Goal: Task Accomplishment & Management: Manage account settings

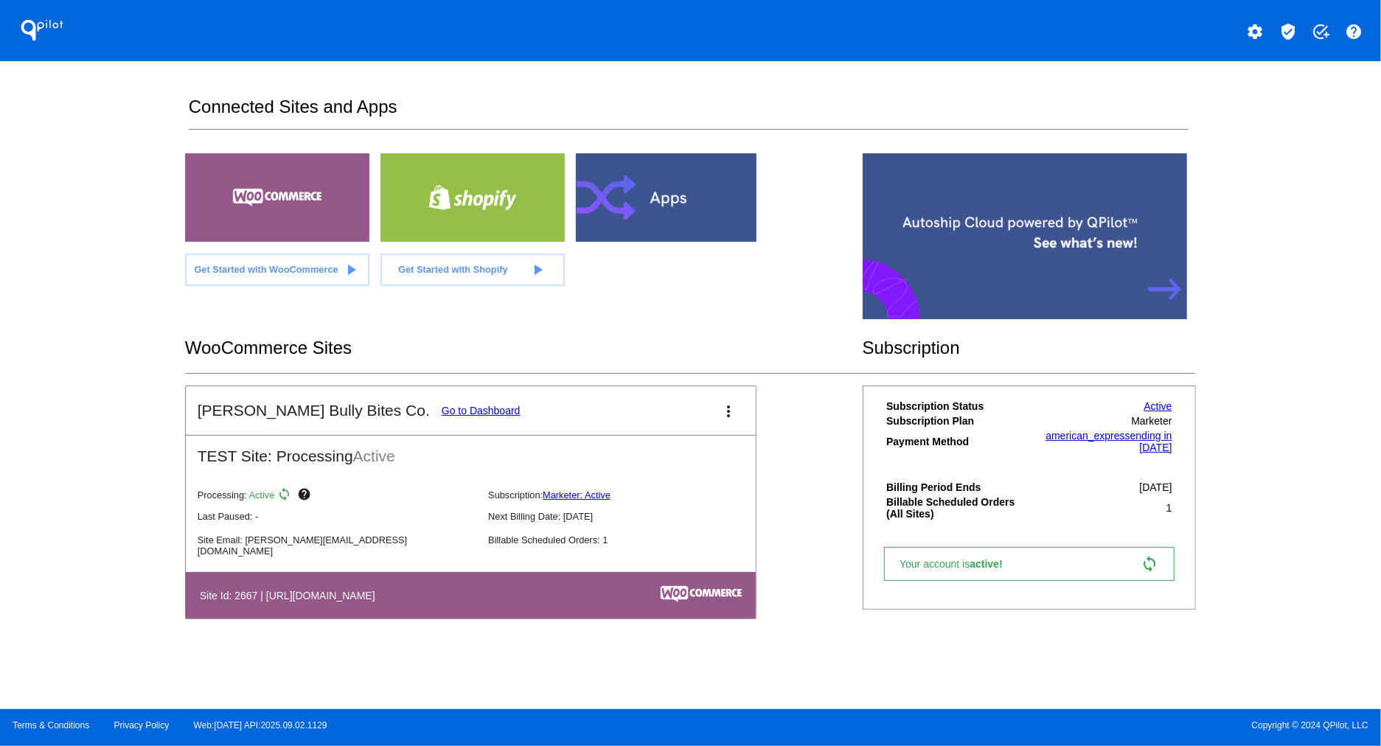
click at [442, 407] on link "Go to Dashboard" at bounding box center [481, 411] width 79 height 12
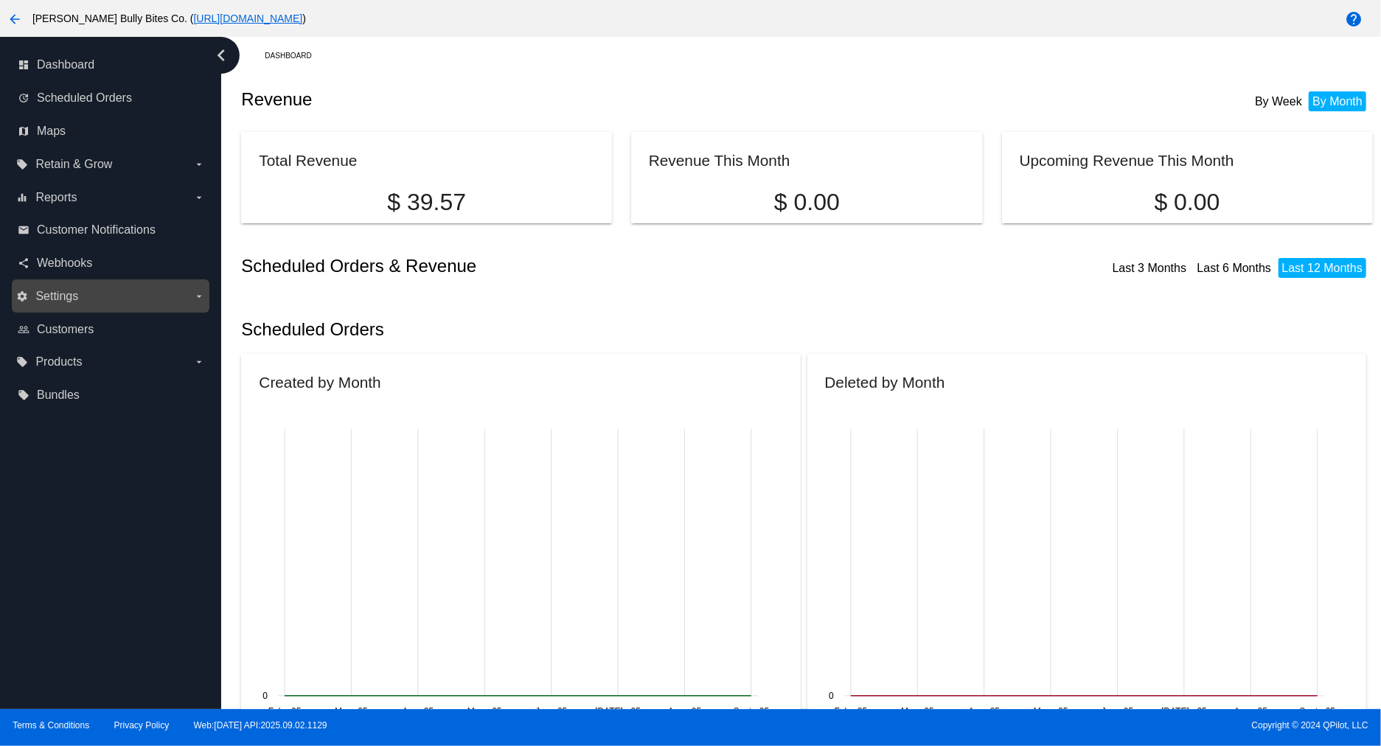
click at [187, 293] on label "settings Settings arrow_drop_down" at bounding box center [110, 297] width 188 height 24
click at [0, 0] on input "settings Settings arrow_drop_down" at bounding box center [0, 0] width 0 height 0
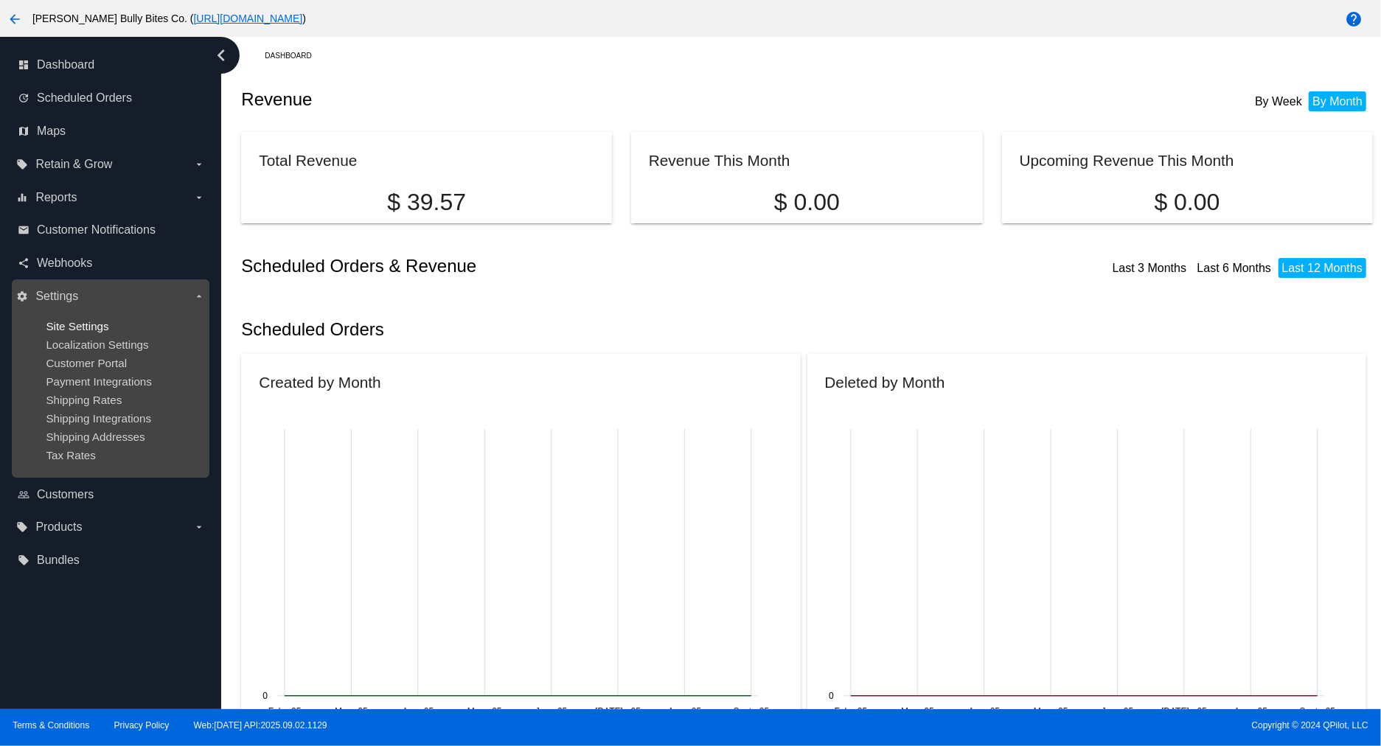
click at [100, 325] on span "Site Settings" at bounding box center [77, 326] width 63 height 13
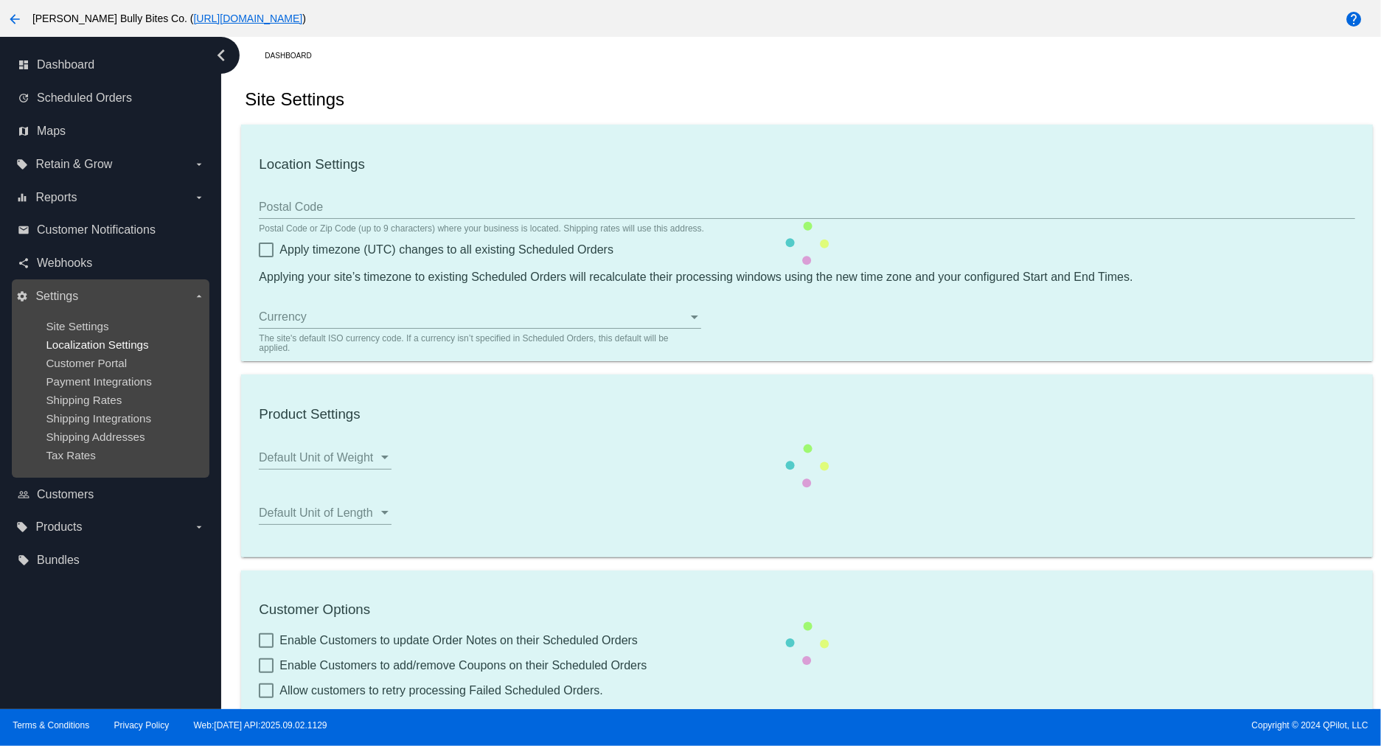
type input "00:02"
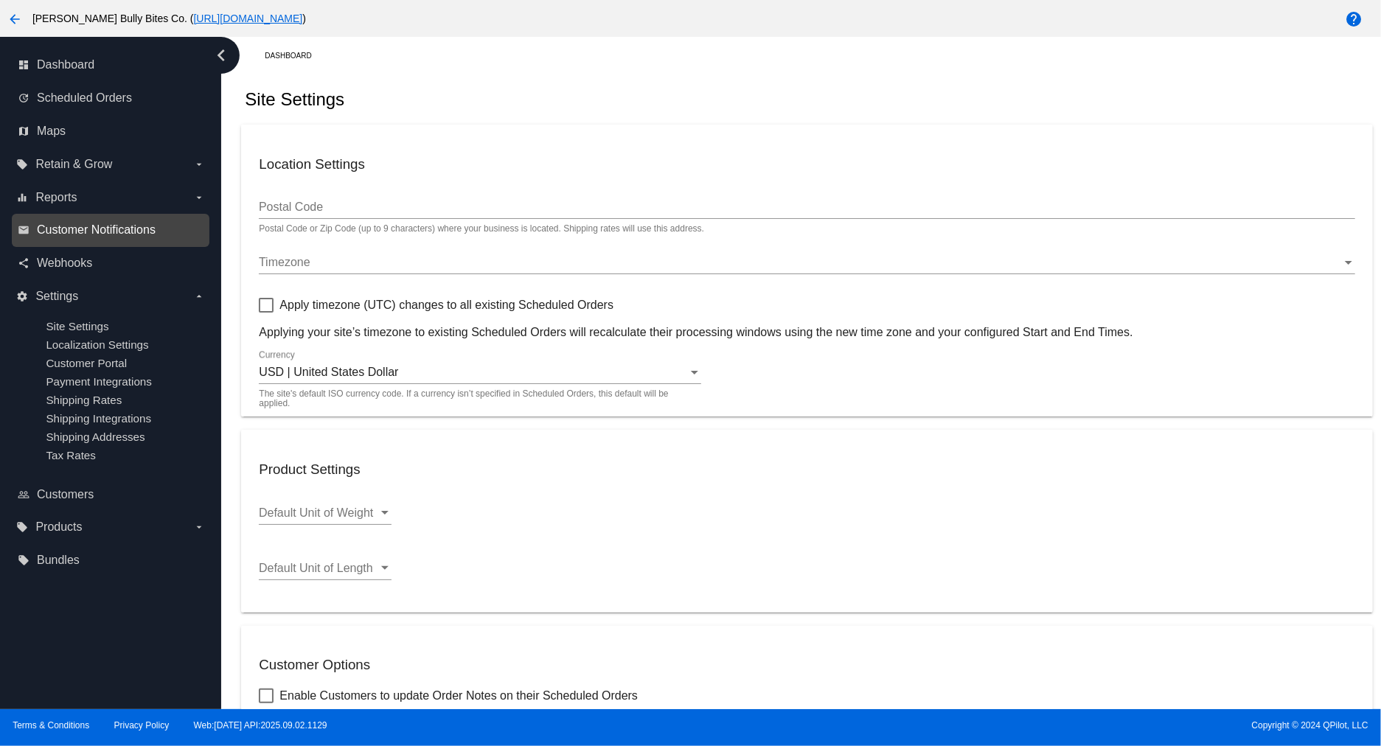
click at [126, 233] on span "Customer Notifications" at bounding box center [96, 229] width 119 height 13
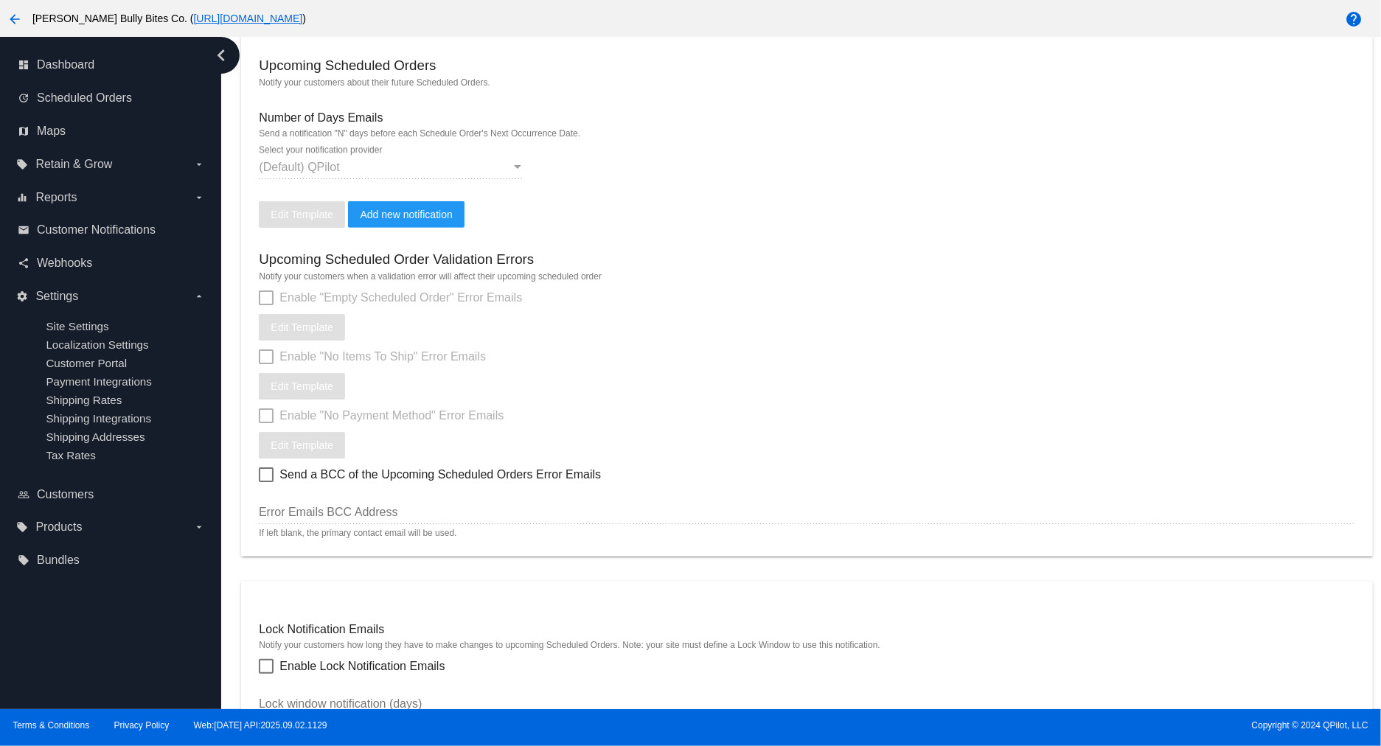
scroll to position [246, 0]
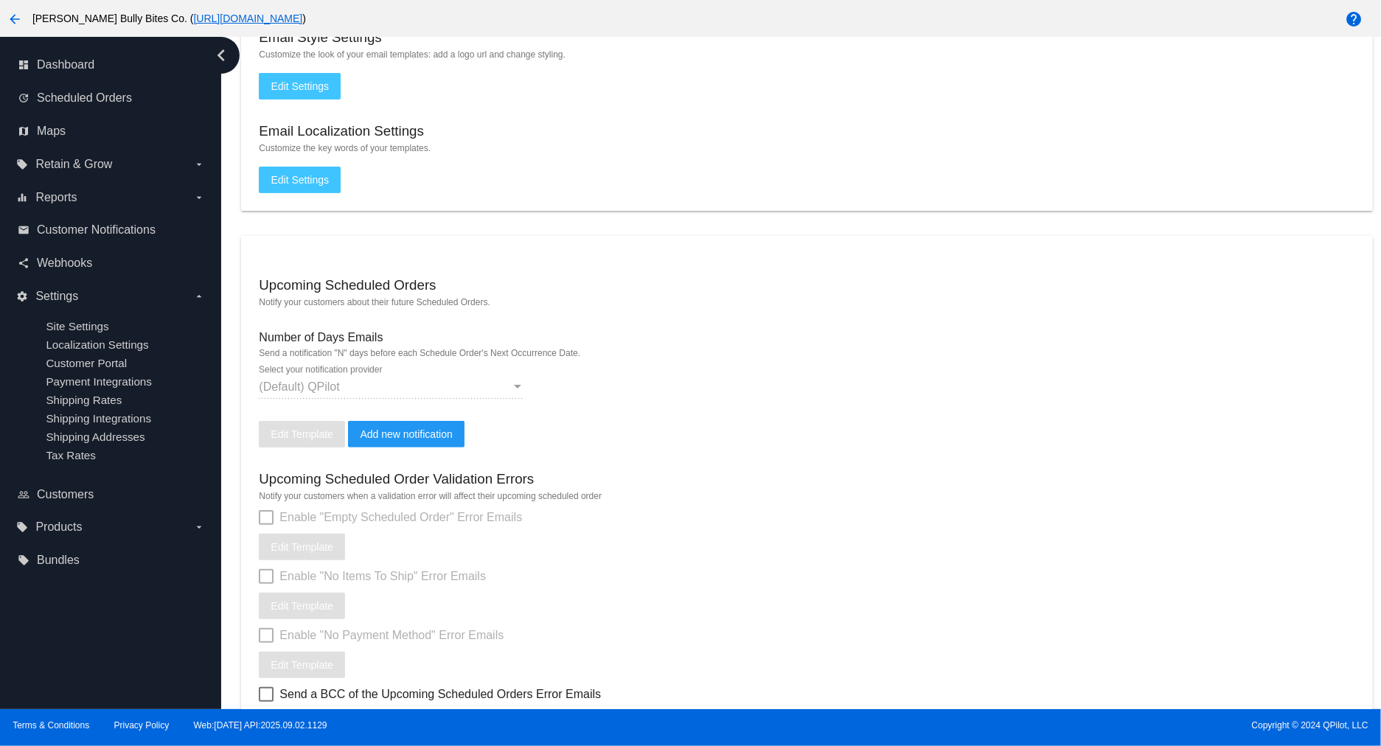
drag, startPoint x: 347, startPoint y: 377, endPoint x: 355, endPoint y: 336, distance: 42.0
click at [348, 378] on div "(Default) QPilot Select your notification provider" at bounding box center [391, 382] width 265 height 33
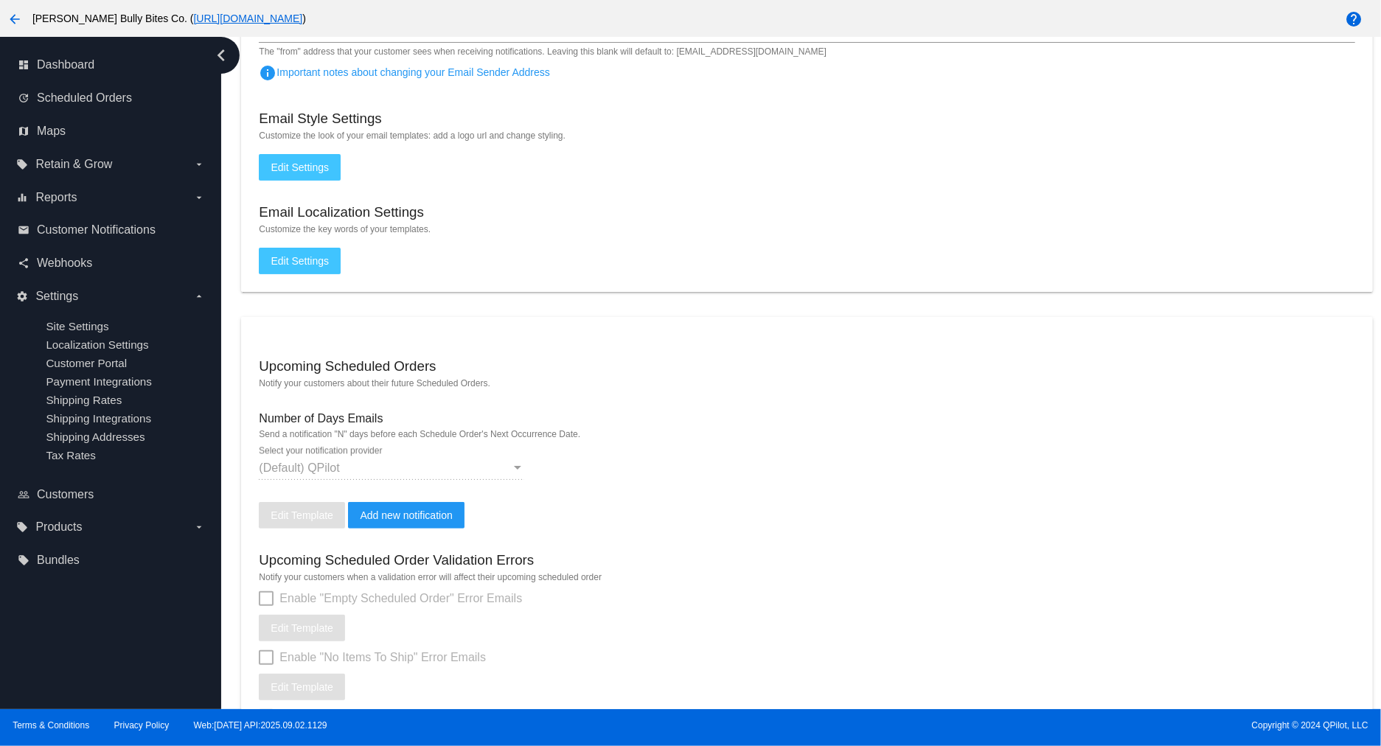
scroll to position [164, 0]
click at [422, 507] on button "Add new notification" at bounding box center [406, 516] width 116 height 27
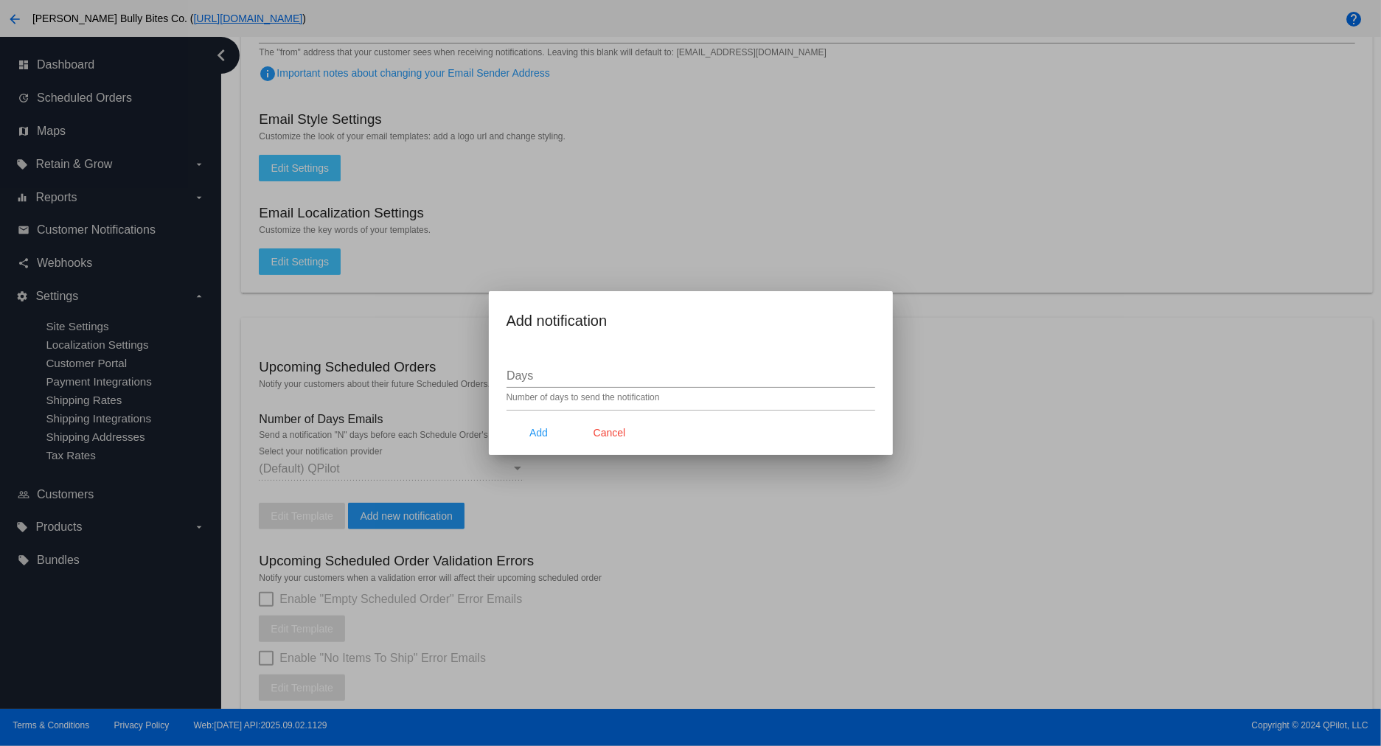
drag, startPoint x: 599, startPoint y: 380, endPoint x: 586, endPoint y: 388, distance: 14.9
click at [600, 380] on input "Days" at bounding box center [691, 375] width 369 height 13
type input "12"
click at [543, 428] on span "Add" at bounding box center [538, 433] width 18 height 12
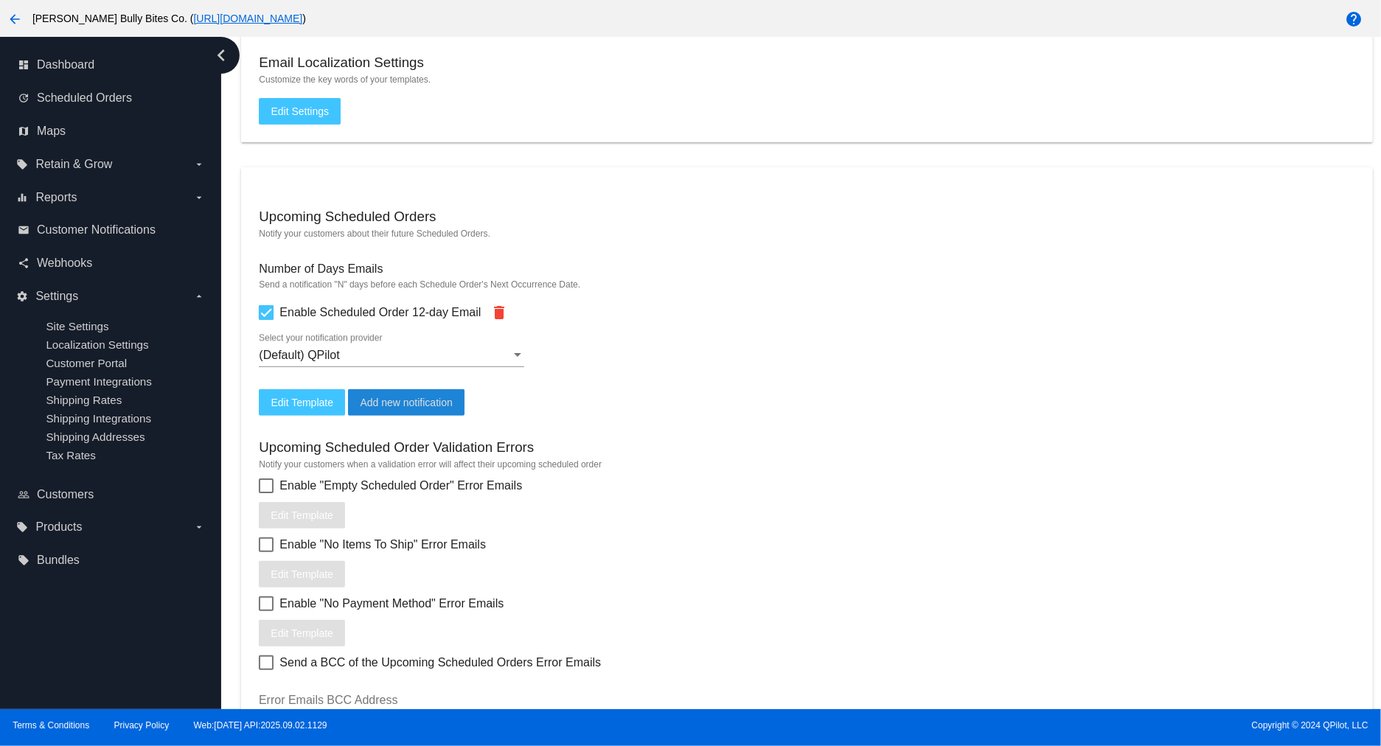
scroll to position [409, 0]
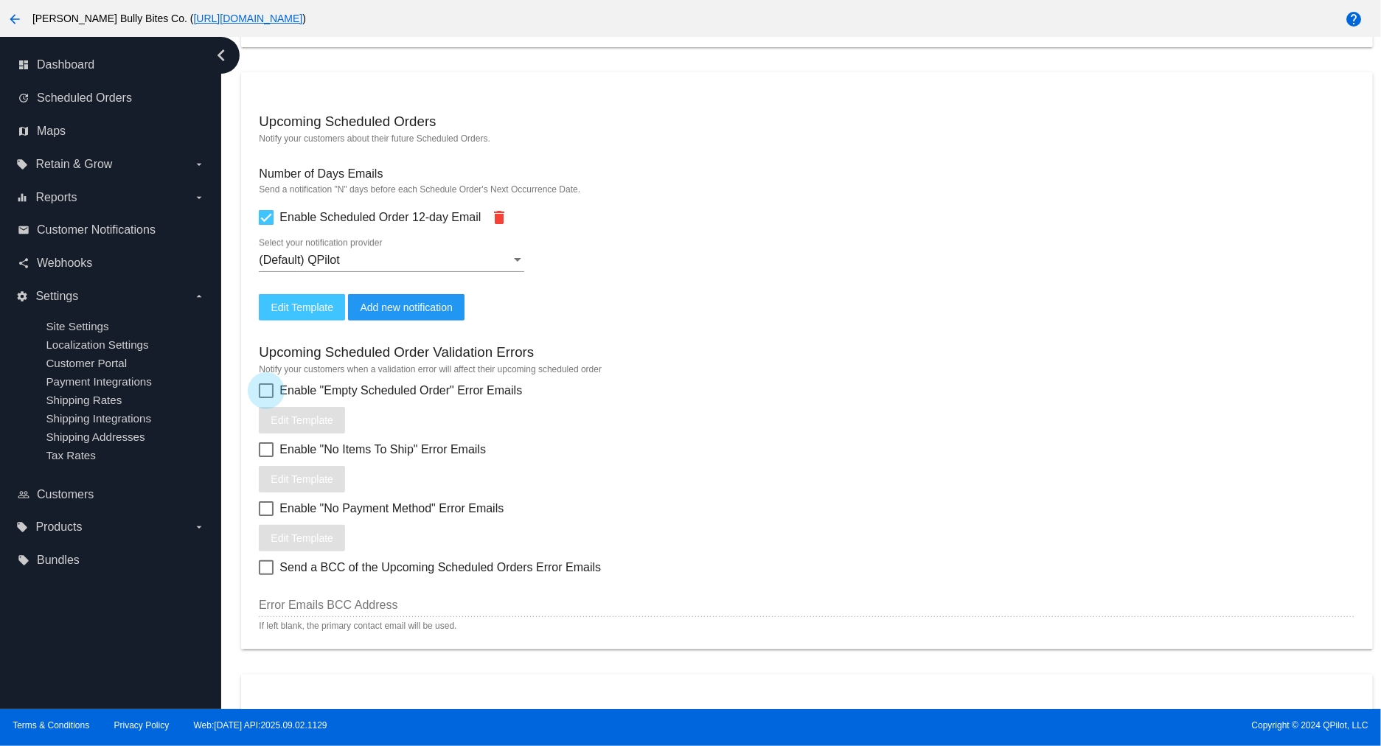
click at [285, 385] on span "Enable "Empty Scheduled Order" Error Emails" at bounding box center [400, 391] width 243 height 18
click at [266, 398] on input "Enable "Empty Scheduled Order" Error Emails" at bounding box center [265, 398] width 1 height 1
click at [288, 385] on span "Enable "Empty Scheduled Order" Error Emails" at bounding box center [400, 391] width 243 height 18
click at [266, 398] on input "Enable "Empty Scheduled Order" Error Emails" at bounding box center [265, 398] width 1 height 1
checkbox input "false"
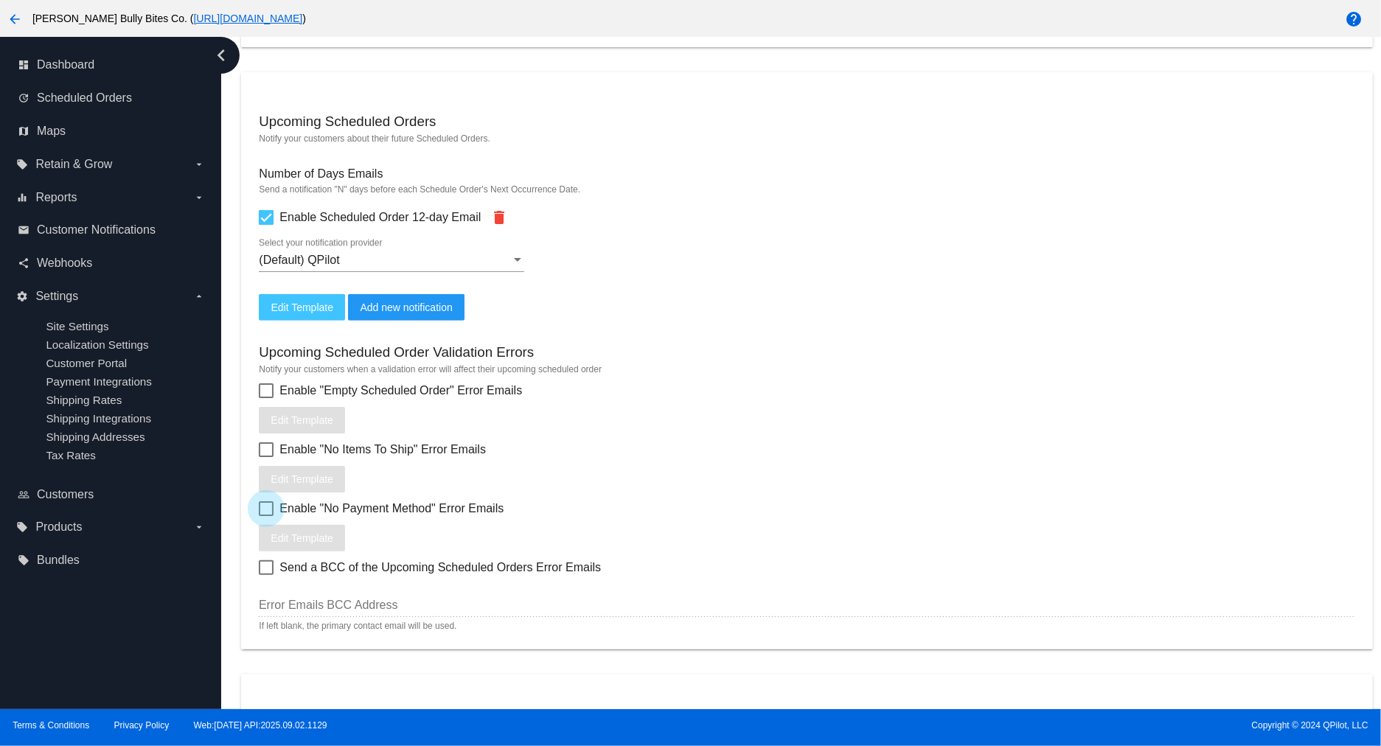
click at [280, 506] on span "Enable "No Payment Method" Error Emails" at bounding box center [391, 509] width 224 height 18
click at [266, 516] on input "Enable "No Payment Method" Error Emails" at bounding box center [265, 516] width 1 height 1
click at [280, 506] on span "Enable "No Payment Method" Error Emails" at bounding box center [391, 509] width 224 height 18
click at [266, 516] on input "Enable "No Payment Method" Error Emails" at bounding box center [265, 516] width 1 height 1
checkbox input "false"
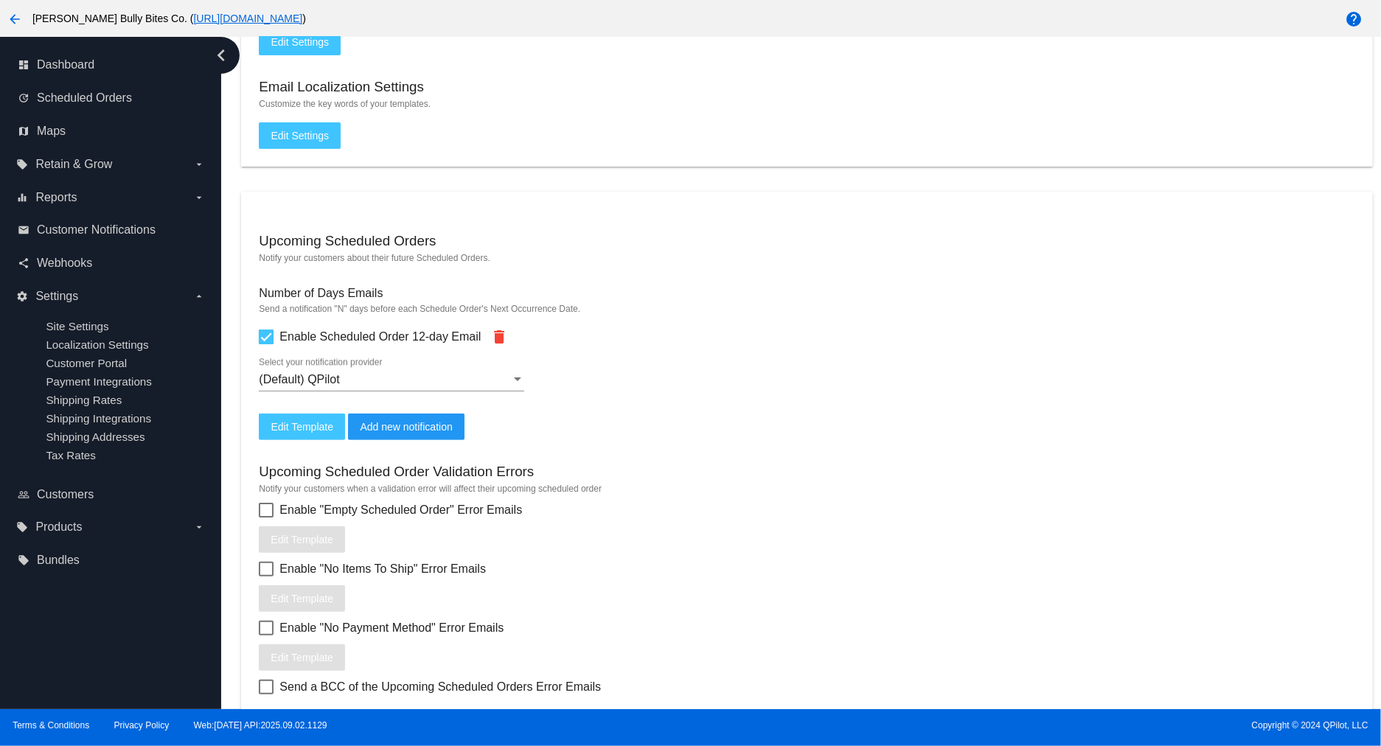
scroll to position [327, 0]
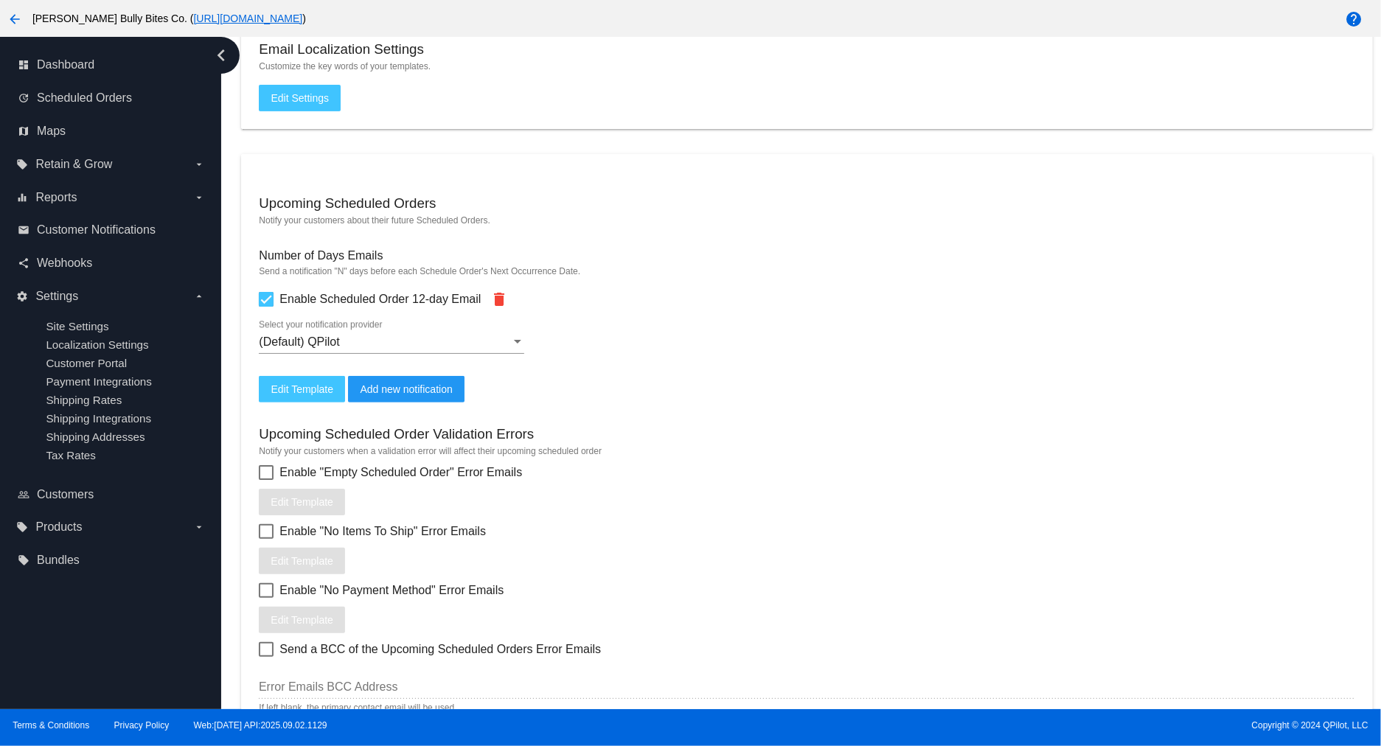
click at [285, 467] on span "Enable "Empty Scheduled Order" Error Emails" at bounding box center [400, 473] width 243 height 18
click at [266, 480] on input "Enable "Empty Scheduled Order" Error Emails" at bounding box center [265, 480] width 1 height 1
checkbox input "true"
click at [325, 498] on span "Edit Template" at bounding box center [302, 502] width 63 height 12
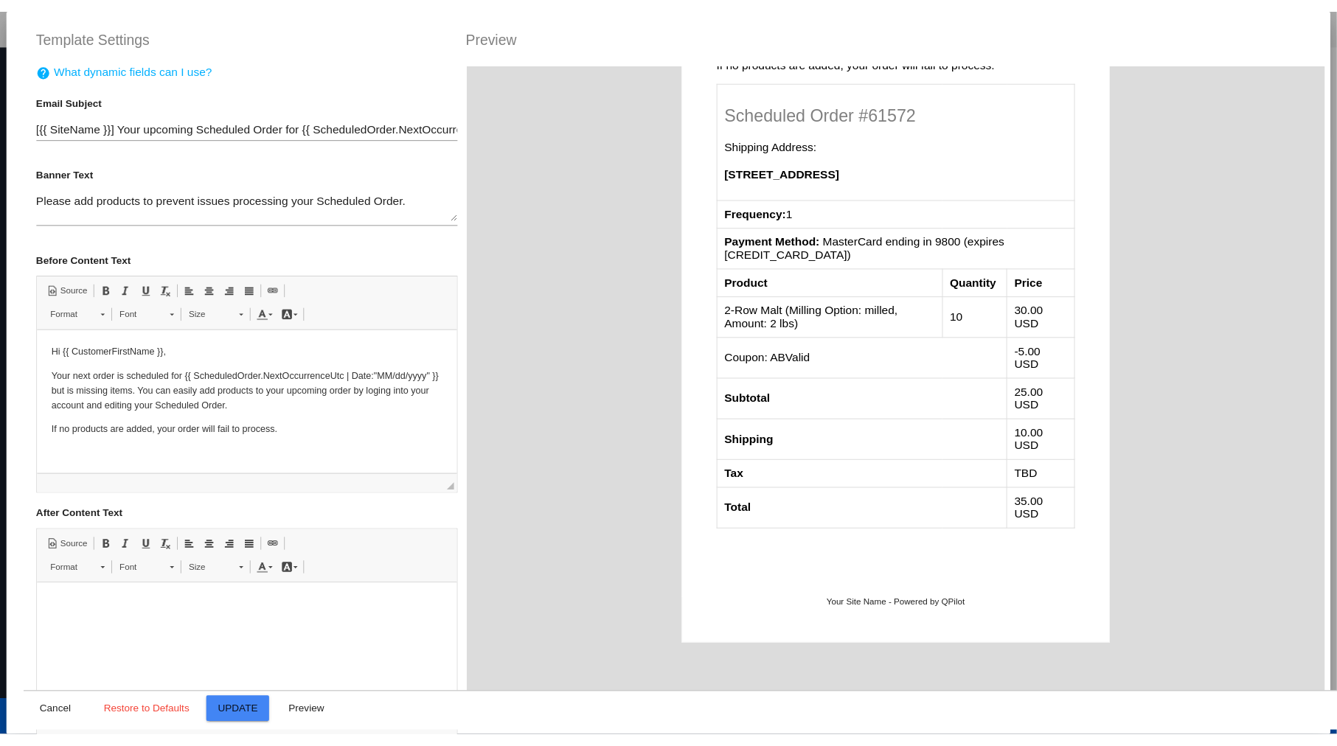
scroll to position [423, 0]
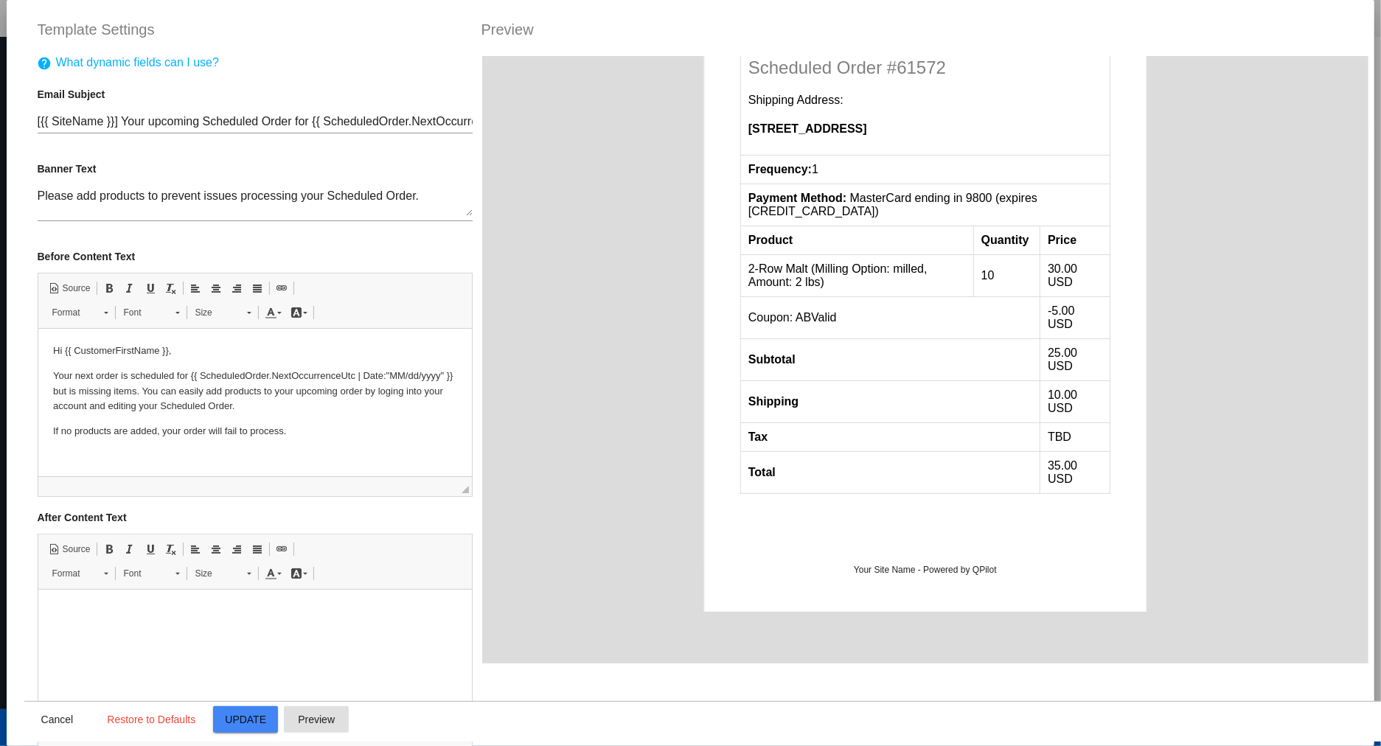
click at [337, 709] on button "Preview" at bounding box center [316, 719] width 65 height 27
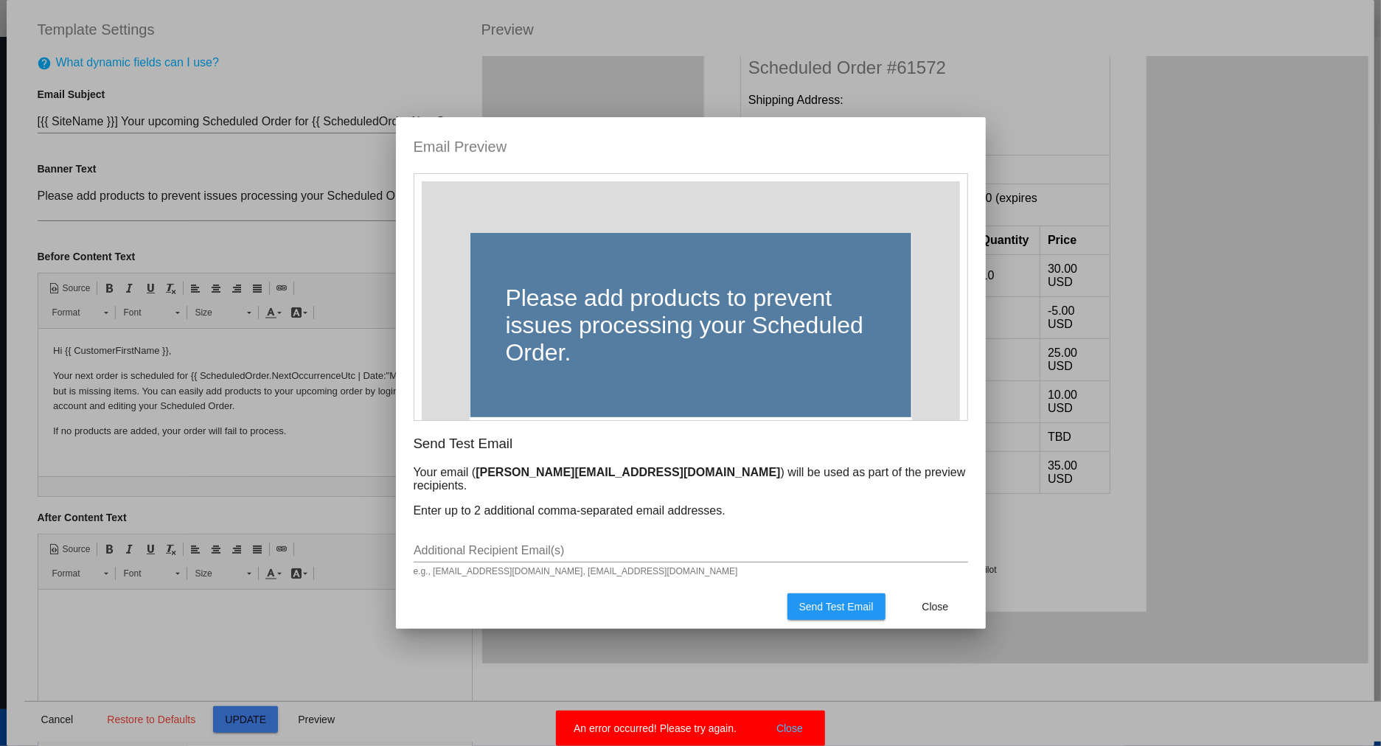
click at [1381, 149] on div at bounding box center [690, 373] width 1381 height 746
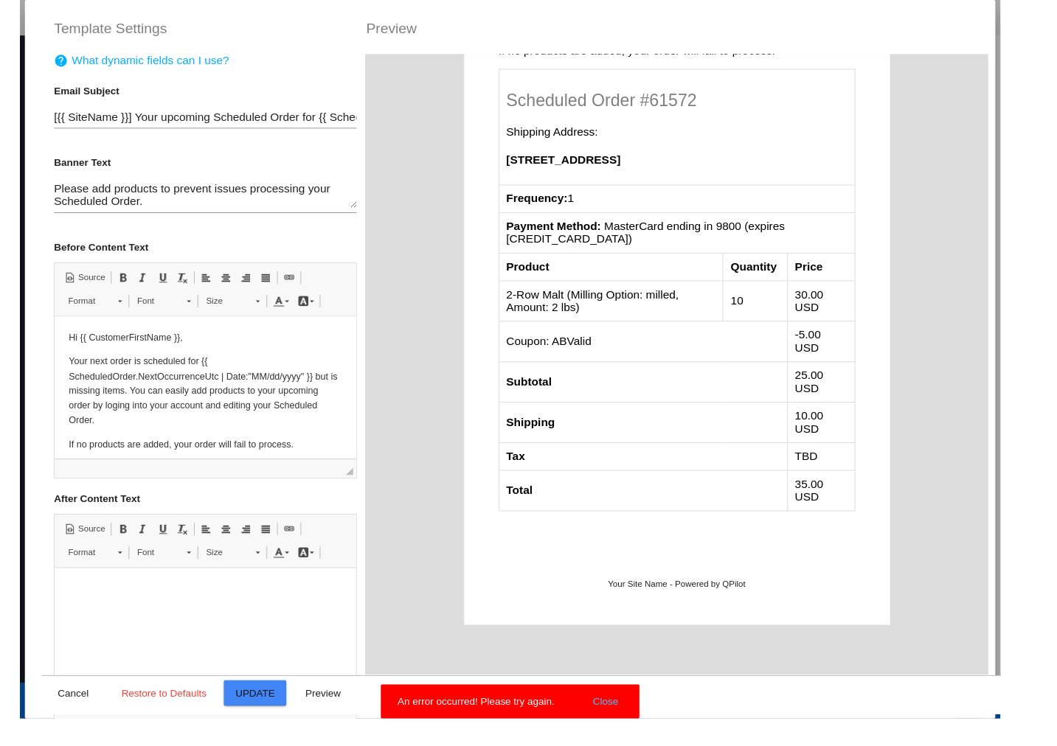
scroll to position [389, 0]
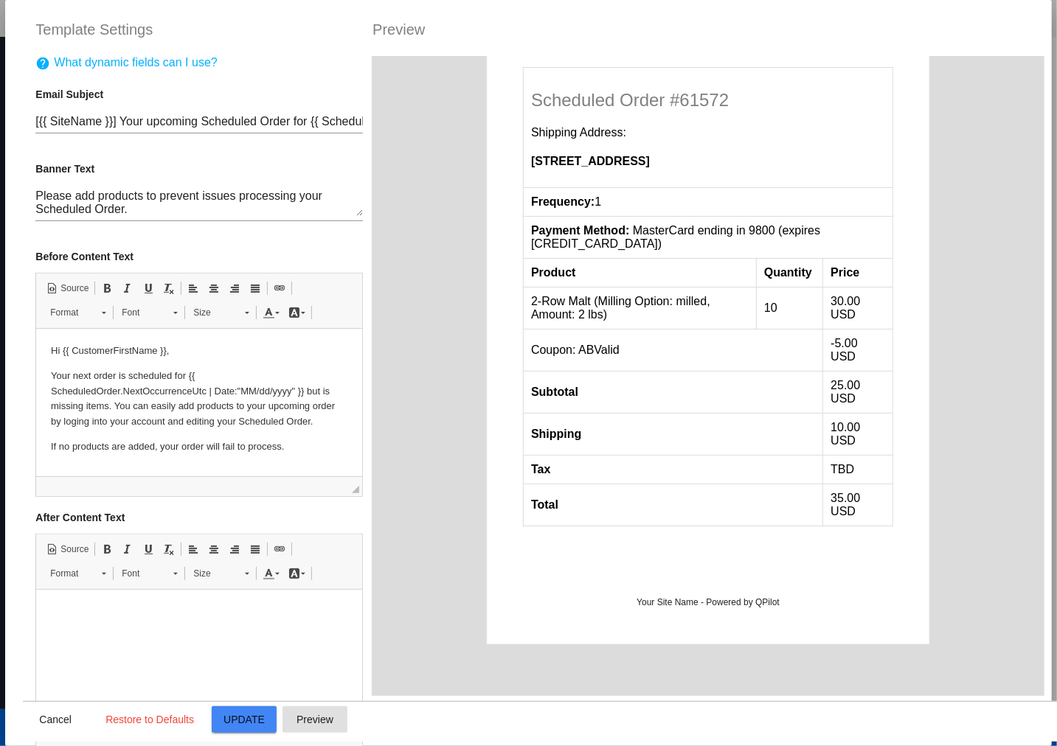
click at [321, 731] on button "Preview" at bounding box center [314, 719] width 65 height 27
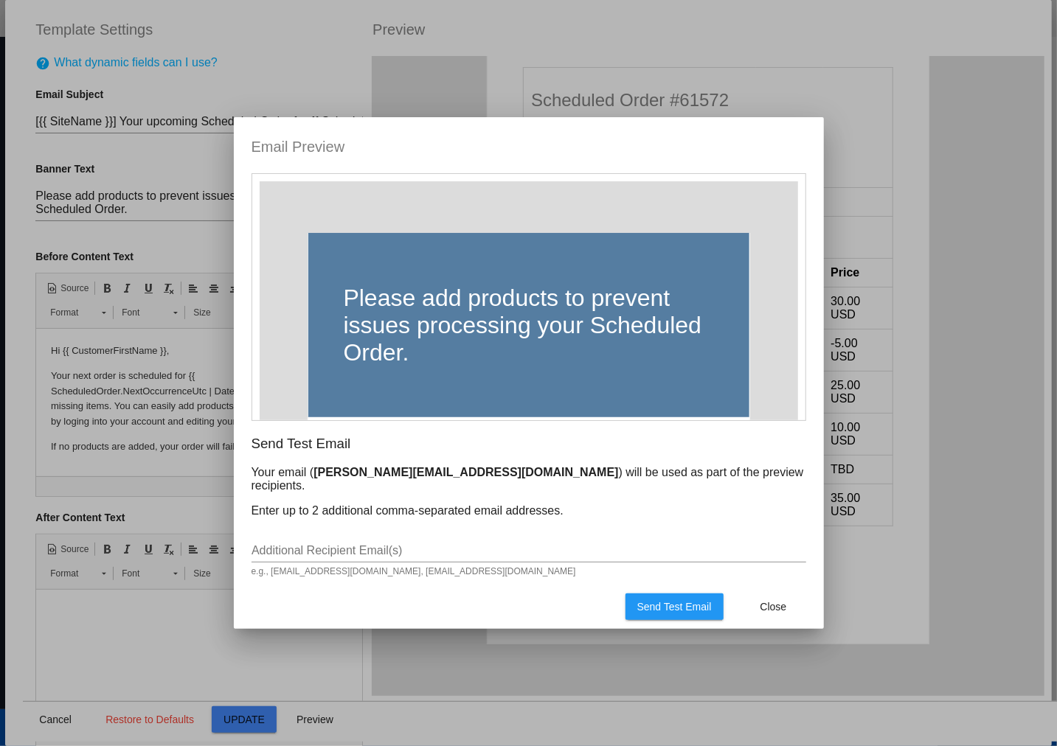
click at [595, 546] on input "Additional Recipient Email(s)" at bounding box center [528, 550] width 555 height 13
drag, startPoint x: 564, startPoint y: 544, endPoint x: 581, endPoint y: 551, distance: 18.5
click at [566, 544] on input "Additional Recipient Email(s)" at bounding box center [528, 550] width 555 height 13
click at [645, 554] on div "Additional Recipient Email(s)" at bounding box center [528, 545] width 555 height 33
click at [579, 544] on input "Additional Recipient Email(s)" at bounding box center [528, 550] width 555 height 13
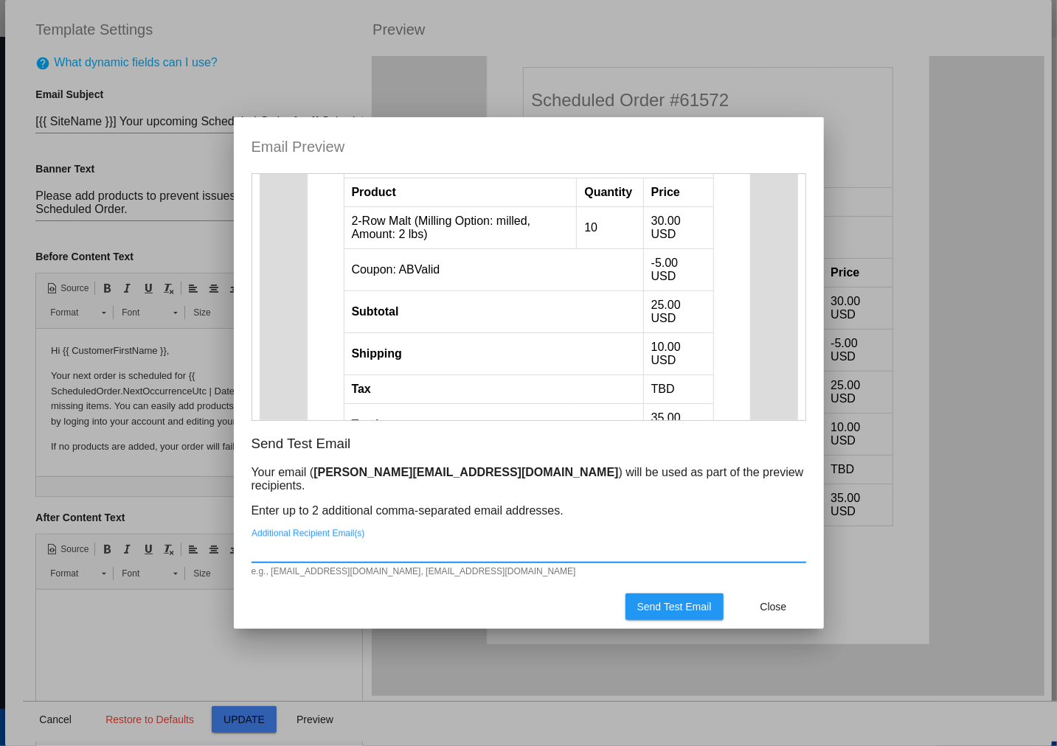
scroll to position [809, 0]
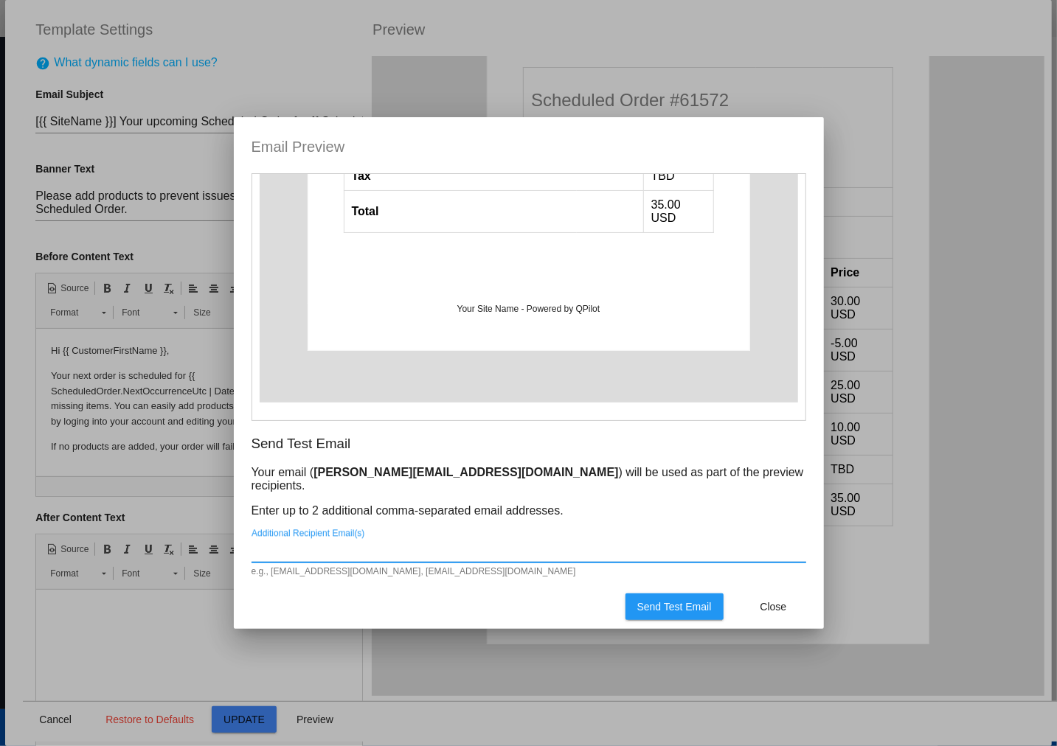
click at [569, 532] on div "Additional Recipient Email(s)" at bounding box center [528, 545] width 555 height 33
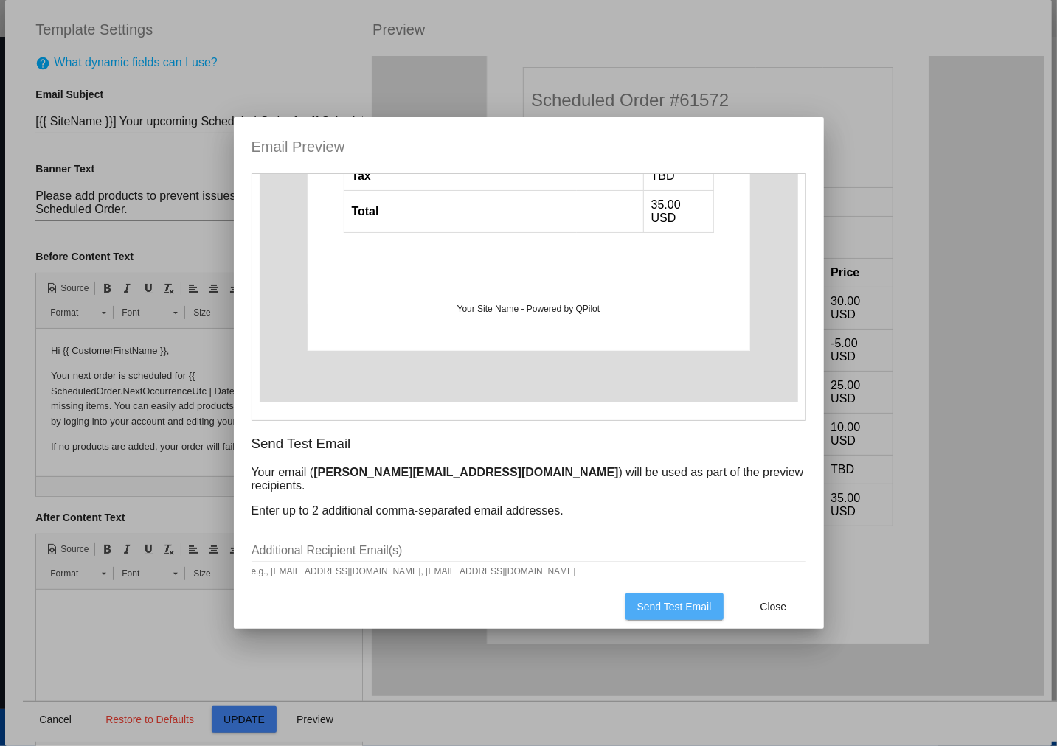
click at [678, 601] on span "Send Test Email" at bounding box center [674, 607] width 74 height 12
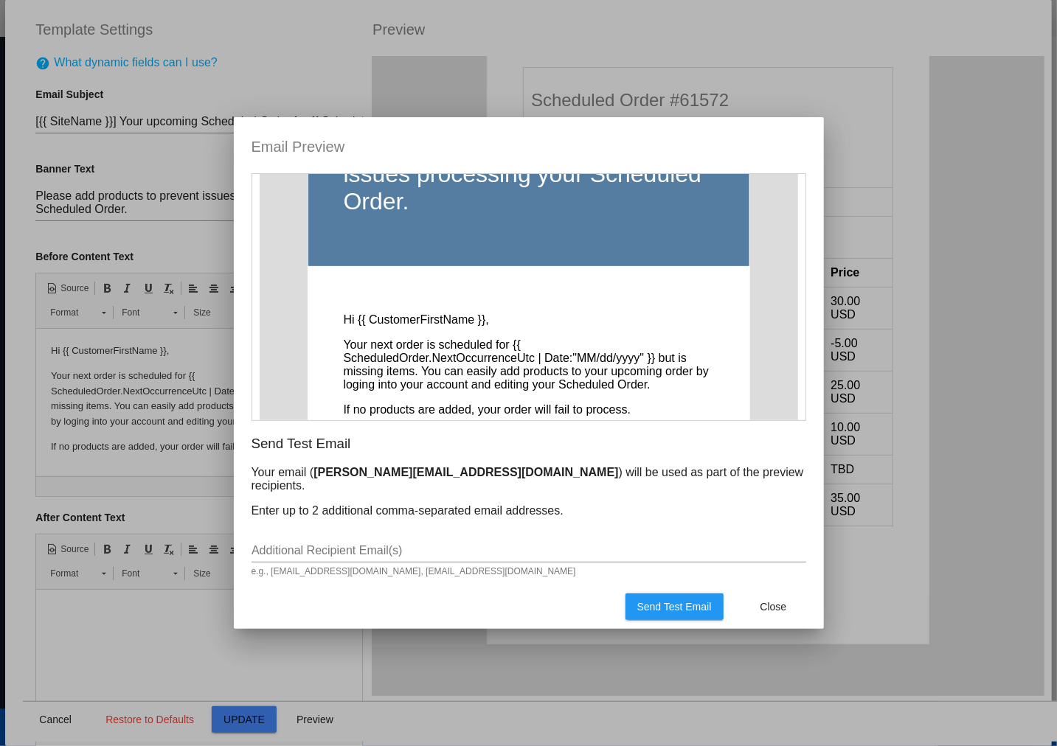
scroll to position [0, 0]
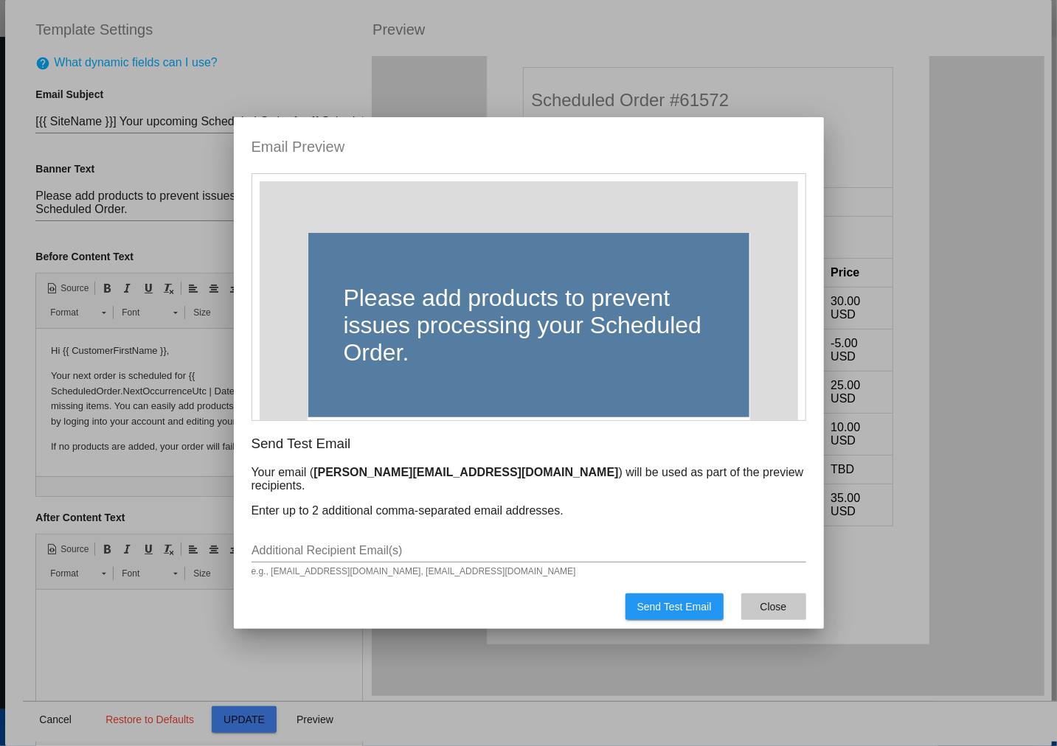
click at [794, 601] on button "Close" at bounding box center [773, 607] width 65 height 27
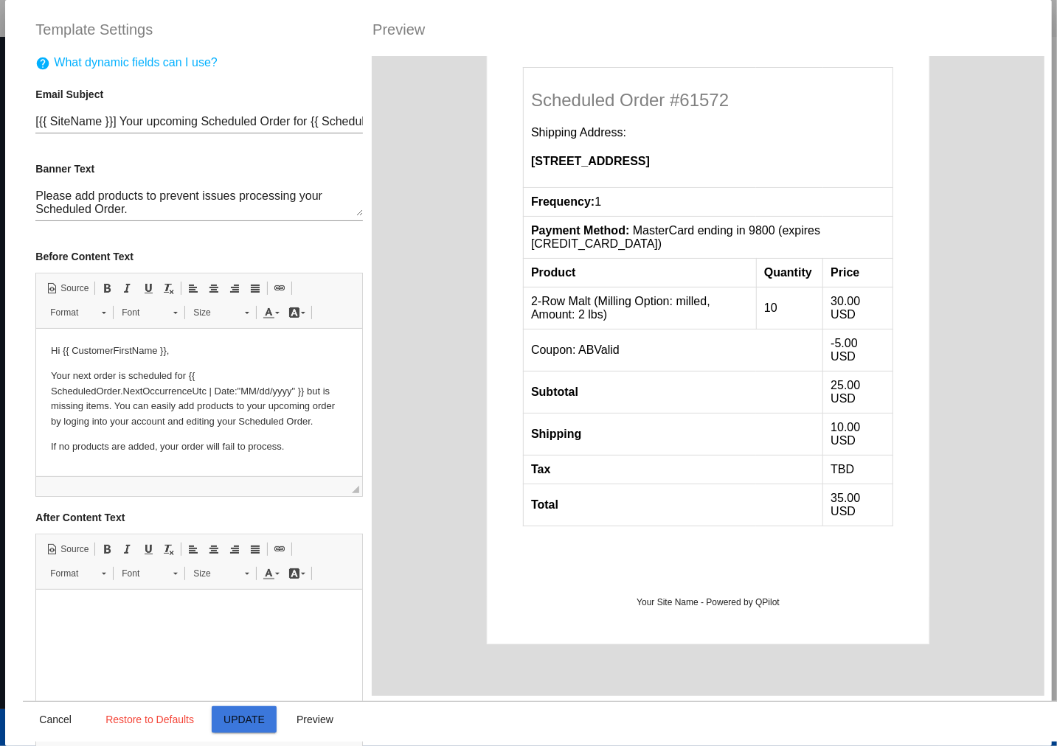
click at [251, 714] on span "Update" at bounding box center [243, 720] width 41 height 12
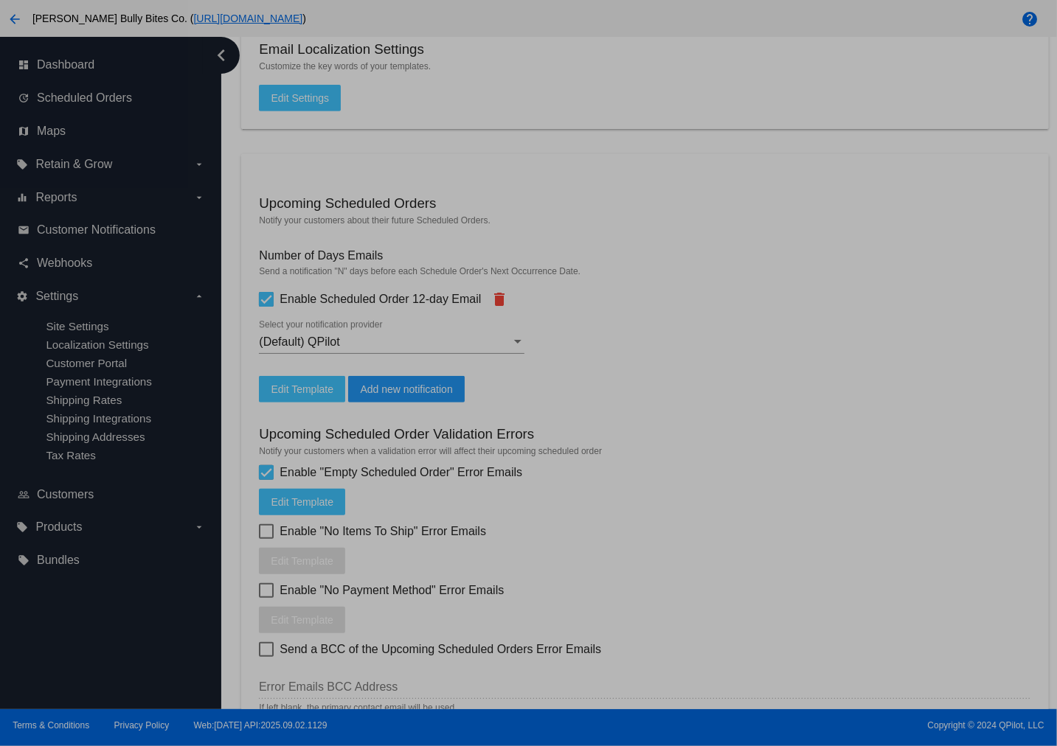
type input "[{{ [DOMAIN_NAME] }}] Your upcoming Scheduled Order for {{ ScheduledOrder.NextO…"
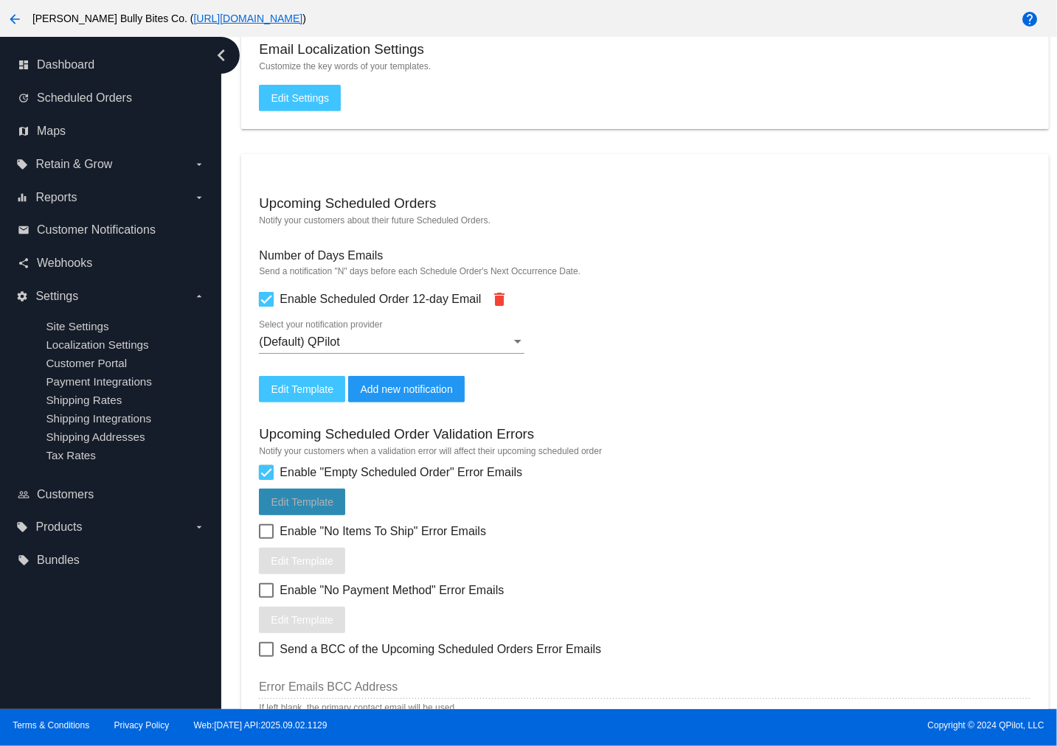
click at [319, 499] on span "Edit Template" at bounding box center [302, 502] width 63 height 12
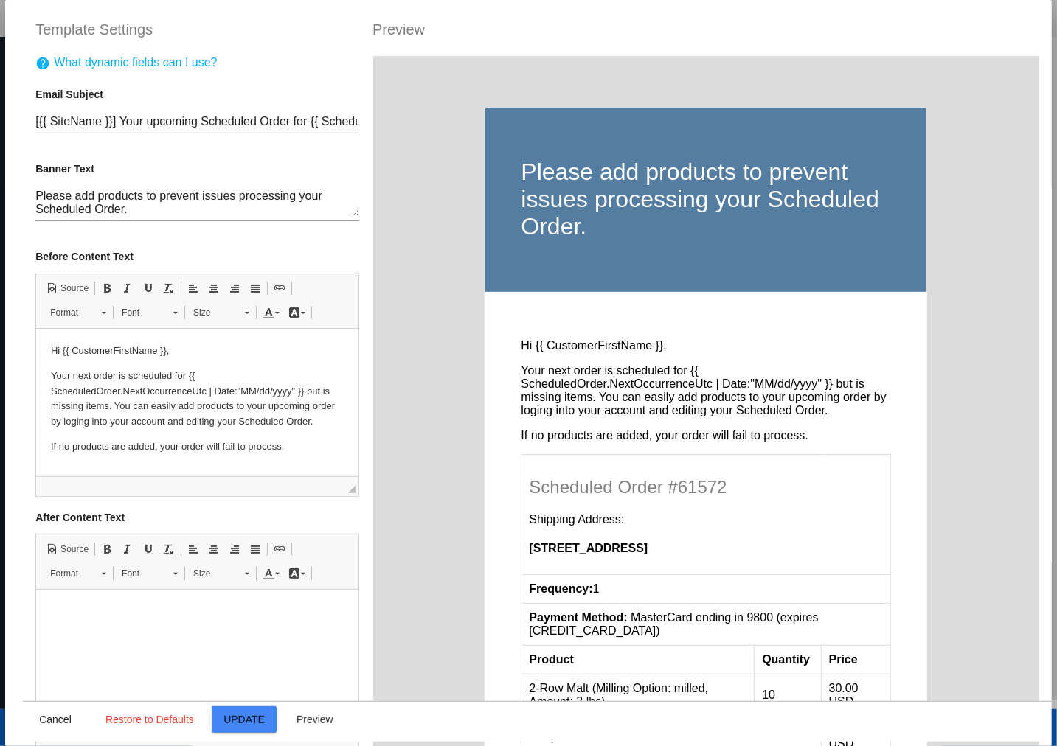
scroll to position [0, 0]
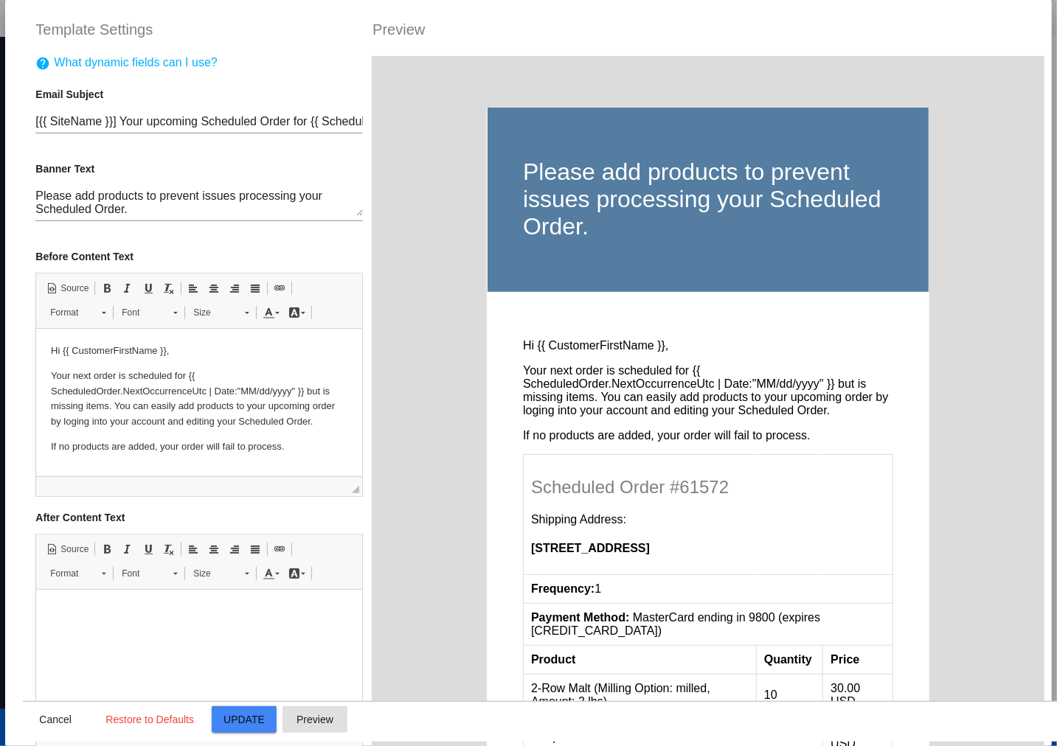
click at [315, 714] on span "Preview" at bounding box center [314, 720] width 37 height 12
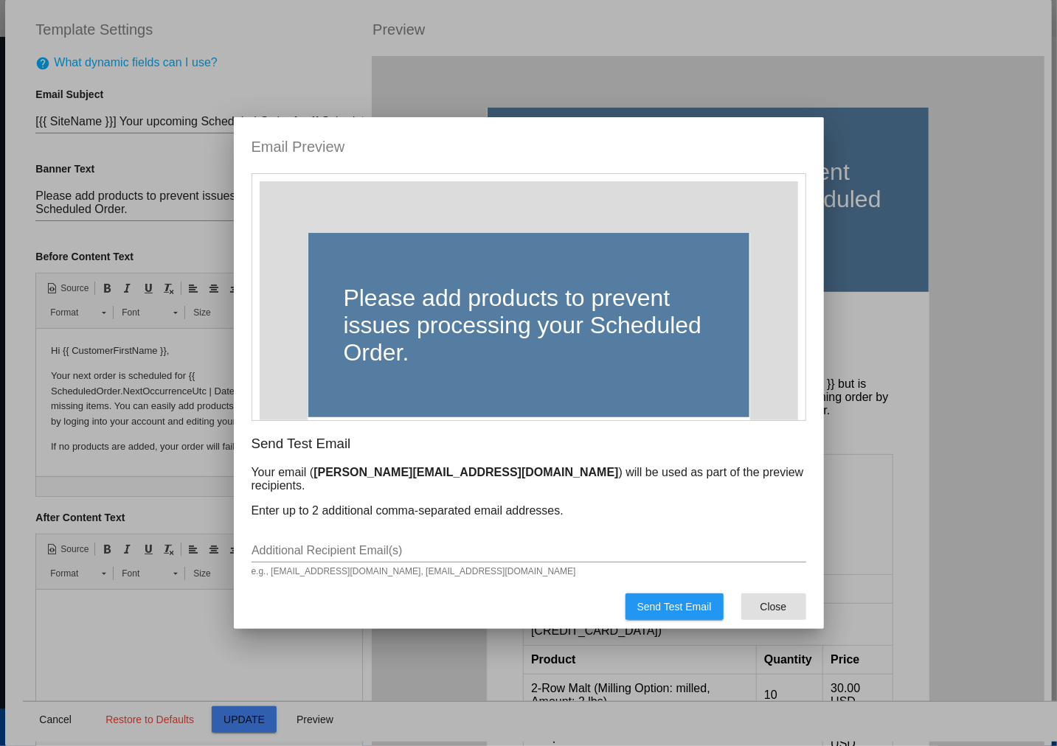
click at [778, 603] on span "Close" at bounding box center [773, 607] width 27 height 12
